Goal: Use online tool/utility: Utilize a website feature to perform a specific function

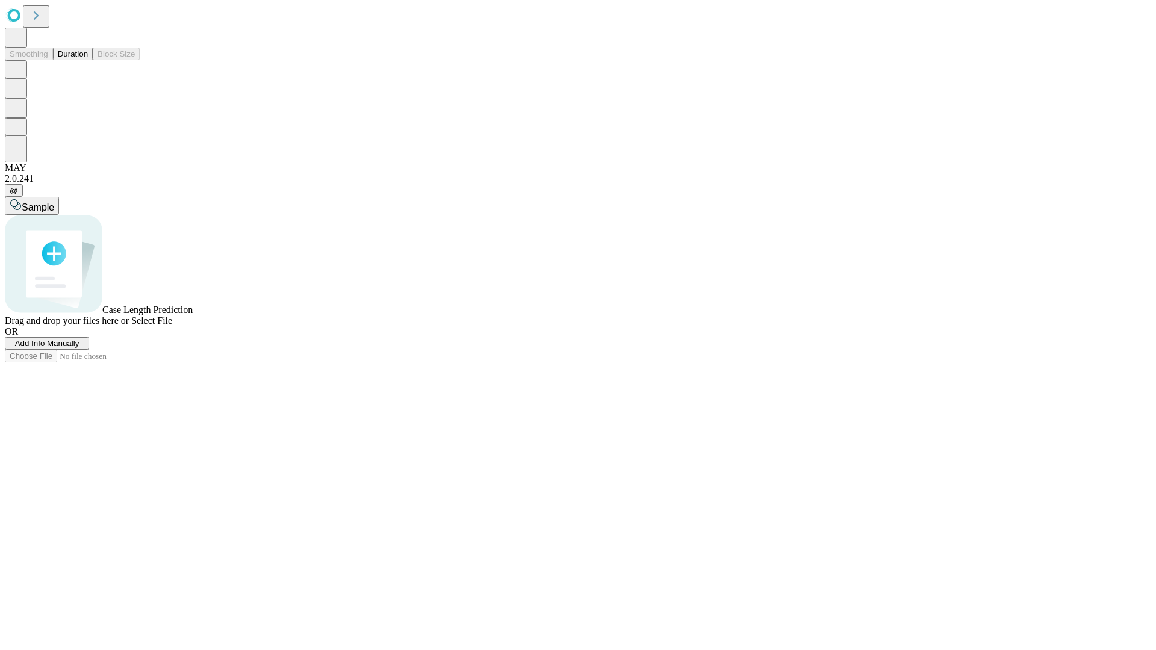
click at [88, 60] on button "Duration" at bounding box center [73, 54] width 40 height 13
click at [79, 348] on span "Add Info Manually" at bounding box center [47, 343] width 64 height 9
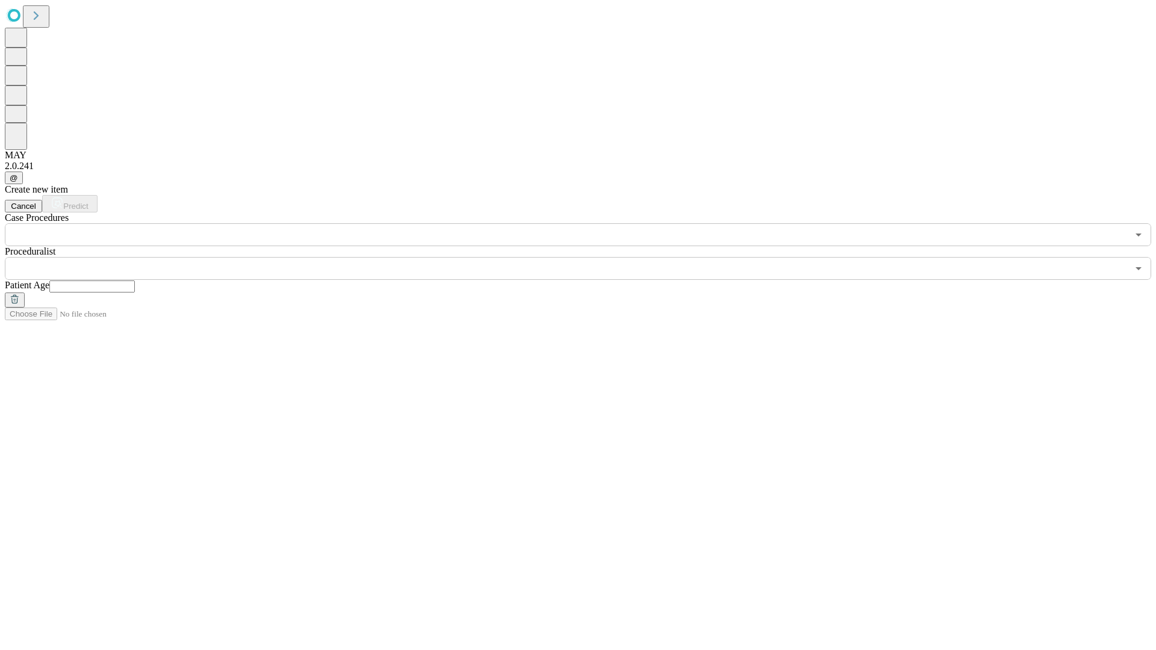
click at [135, 281] on input "text" at bounding box center [91, 287] width 85 height 12
type input "*"
click at [586, 257] on input "text" at bounding box center [566, 268] width 1123 height 23
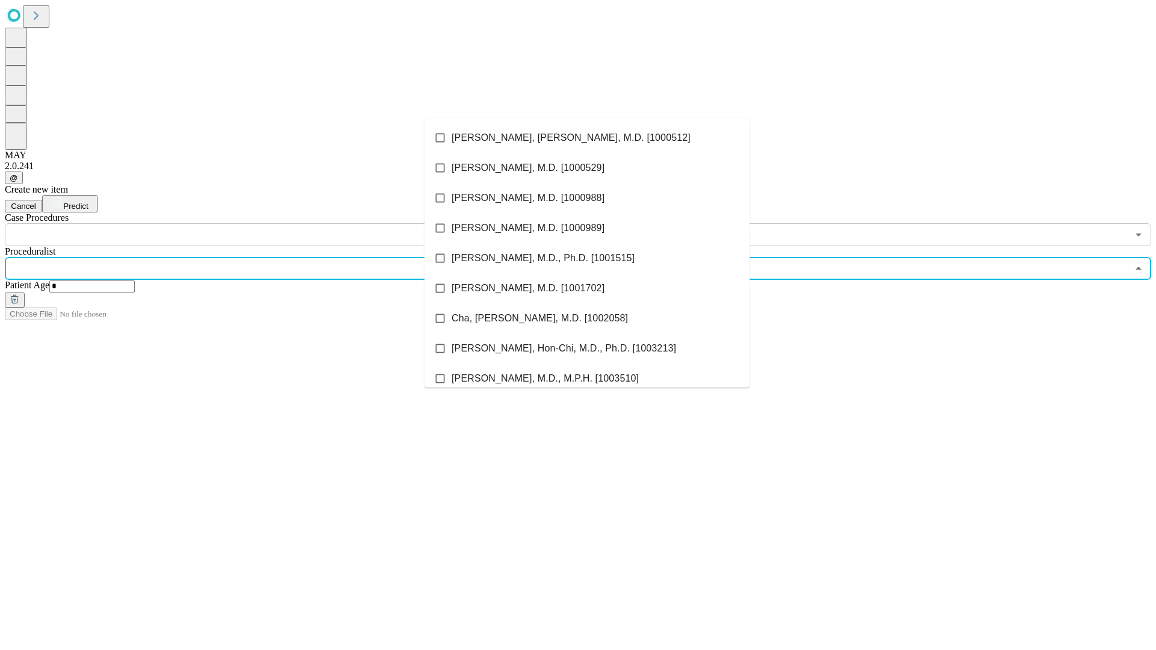
click at [587, 138] on li "[PERSON_NAME], [PERSON_NAME], M.D. [1000512]" at bounding box center [586, 138] width 325 height 30
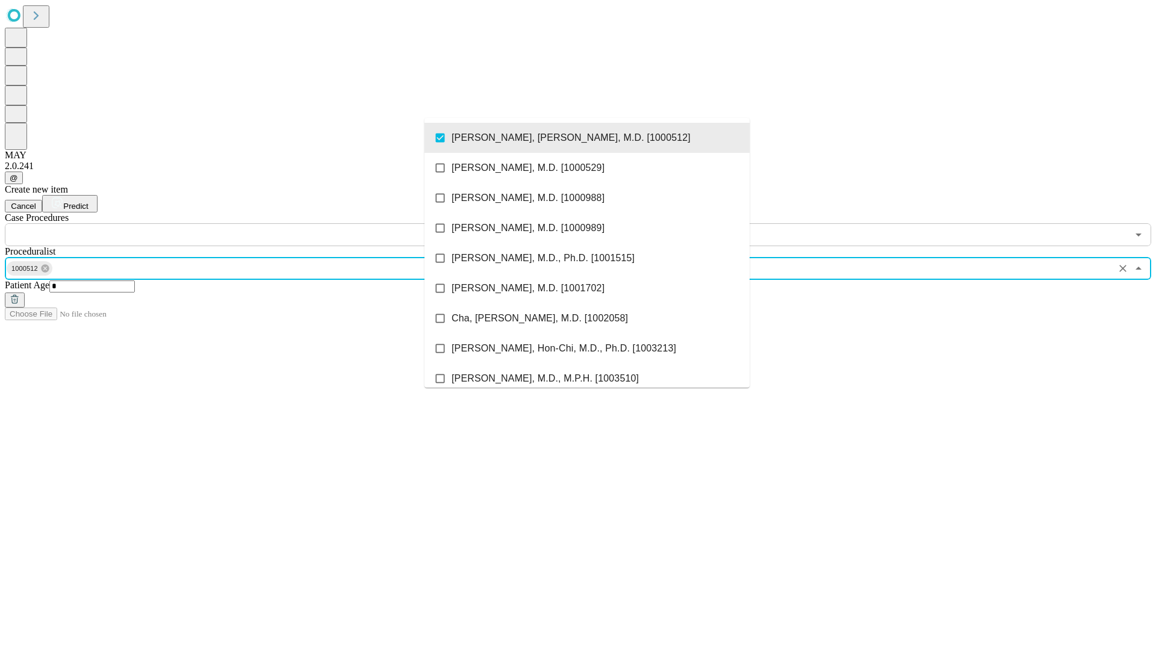
click at [253, 223] on input "text" at bounding box center [566, 234] width 1123 height 23
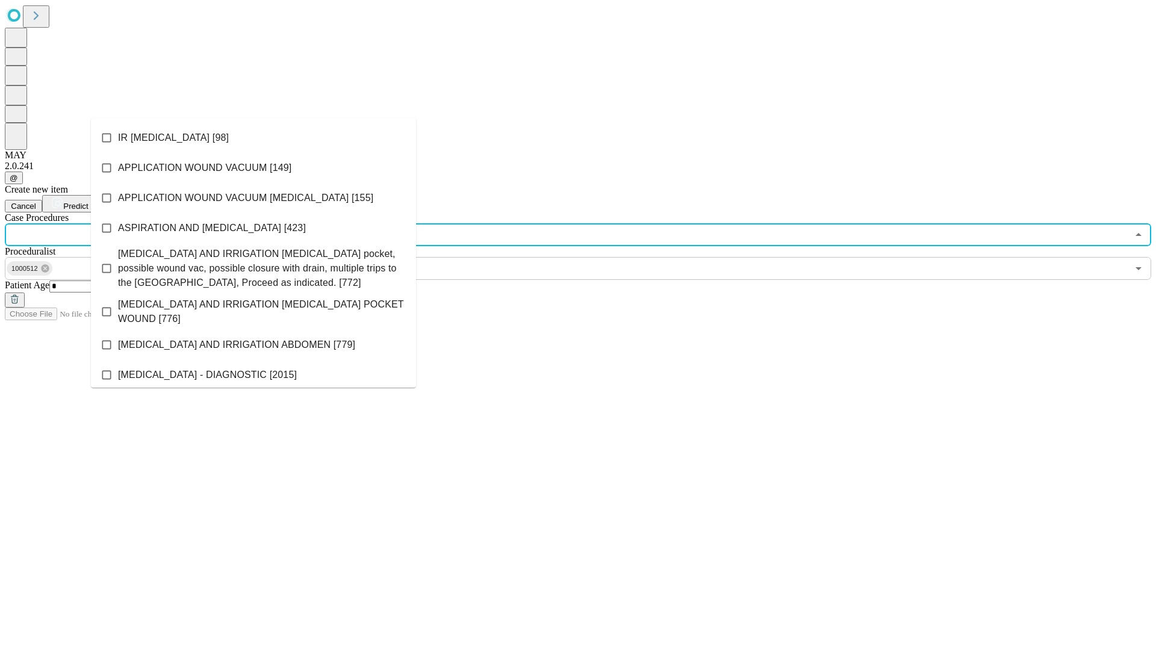
click at [253, 138] on li "IR [MEDICAL_DATA] [98]" at bounding box center [253, 138] width 325 height 30
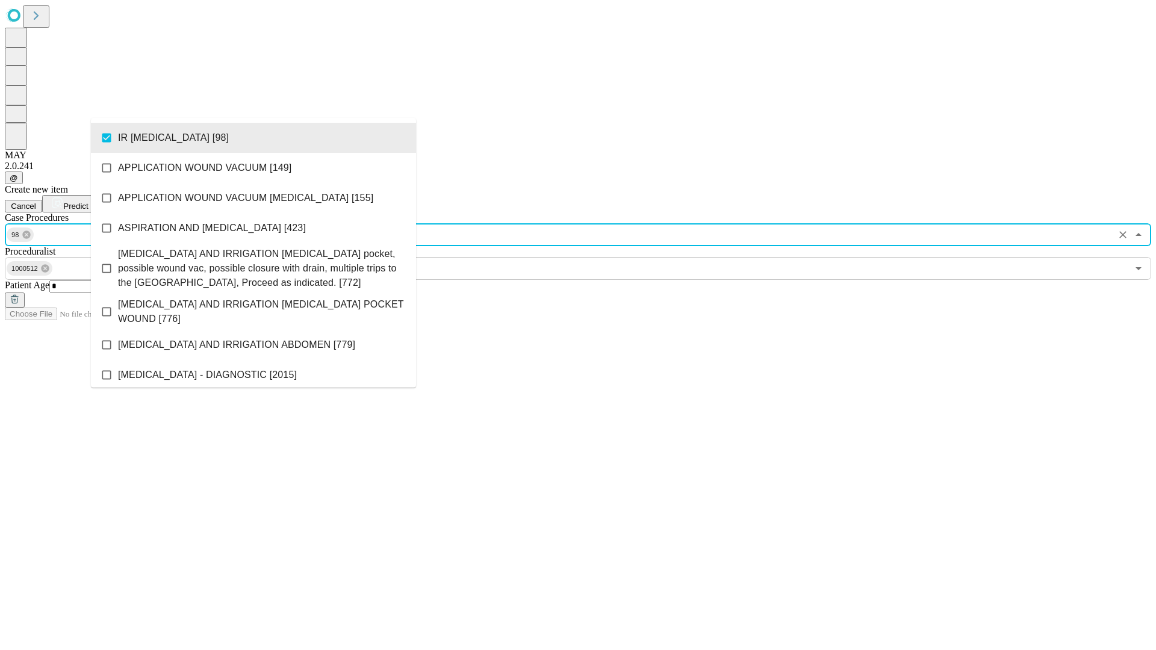
click at [88, 202] on span "Predict" at bounding box center [75, 206] width 25 height 9
